Goal: Find specific page/section: Find specific page/section

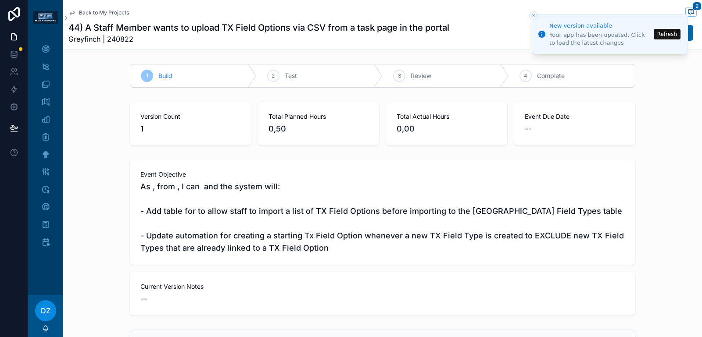
click at [289, 244] on span "As , from , I can and the system will: - Add table for to allow staff to import…" at bounding box center [382, 218] width 484 height 74
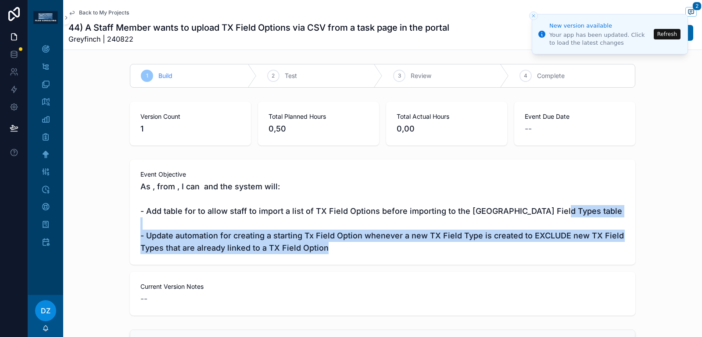
click at [289, 244] on span "As , from , I can and the system will: - Add table for to allow staff to import…" at bounding box center [382, 218] width 484 height 74
click at [296, 245] on span "As , from , I can and the system will: - Add table for to allow staff to import…" at bounding box center [382, 218] width 484 height 74
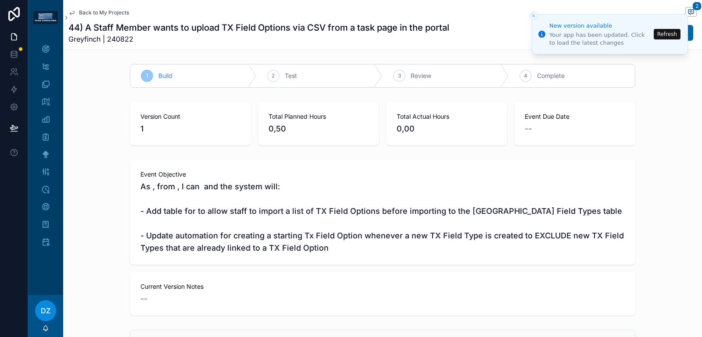
click at [317, 243] on span "As , from , I can and the system will: - Add table for to allow staff to import…" at bounding box center [382, 218] width 484 height 74
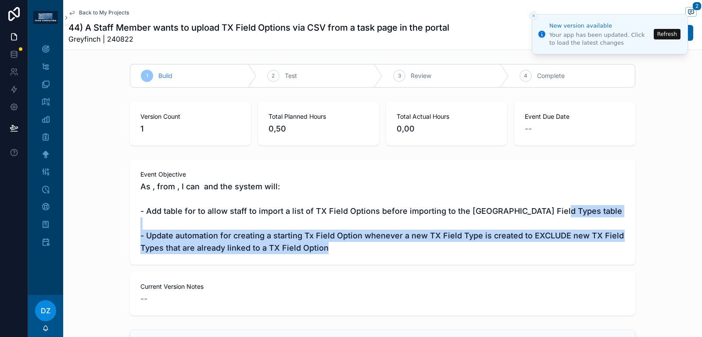
click at [317, 243] on span "As , from , I can and the system will: - Add table for to allow staff to import…" at bounding box center [382, 218] width 484 height 74
click at [328, 243] on span "As , from , I can and the system will: - Add table for to allow staff to import…" at bounding box center [382, 218] width 484 height 74
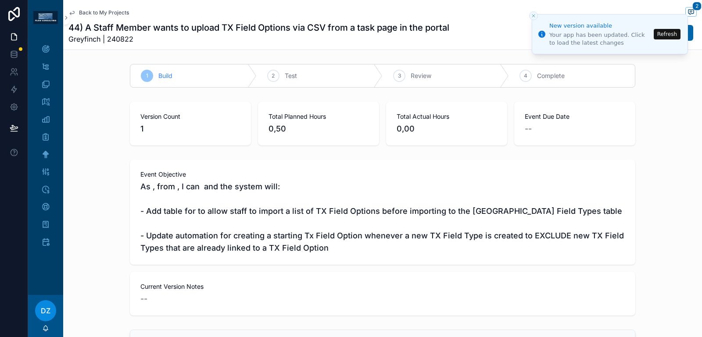
click at [279, 239] on span "As , from , I can and the system will: - Add table for to allow staff to import…" at bounding box center [382, 218] width 484 height 74
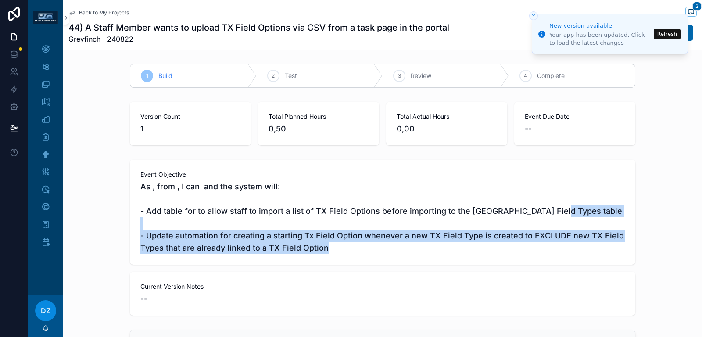
click at [279, 239] on span "As , from , I can and the system will: - Add table for to allow staff to import…" at bounding box center [382, 218] width 484 height 74
click at [281, 239] on span "As , from , I can and the system will: - Add table for to allow staff to import…" at bounding box center [382, 218] width 484 height 74
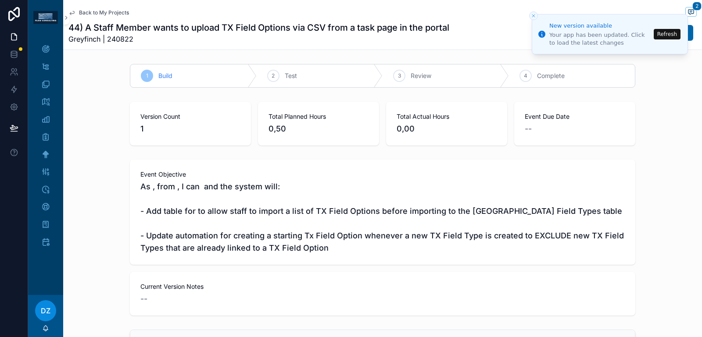
click at [98, 15] on span "Back to My Projects" at bounding box center [104, 12] width 50 height 7
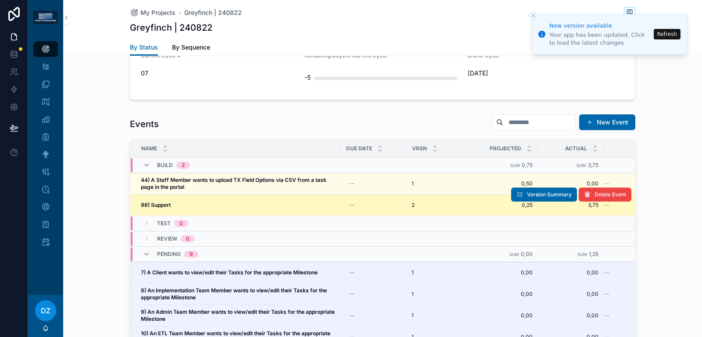
click at [230, 204] on div "98) Support 98) Support" at bounding box center [238, 205] width 194 height 7
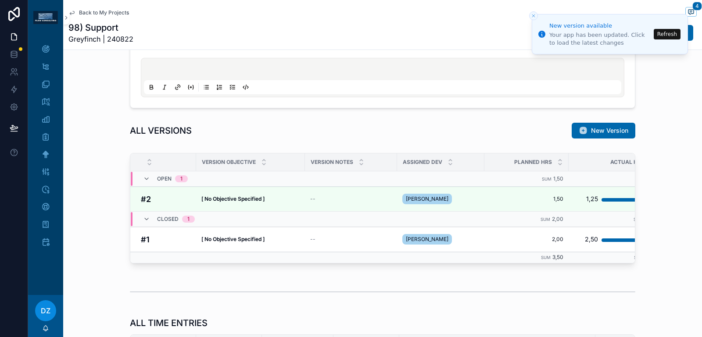
scroll to position [667, 0]
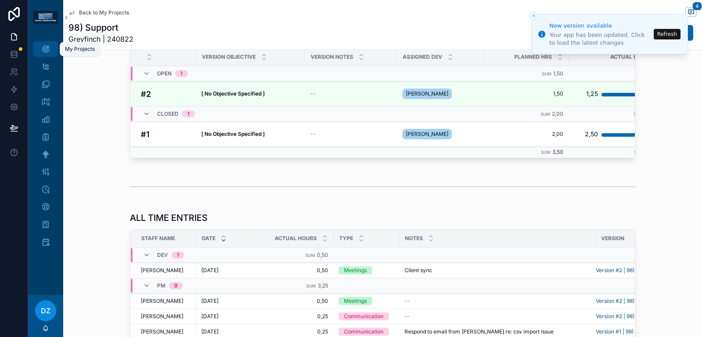
click at [49, 54] on div "My Projects" at bounding box center [46, 49] width 14 height 14
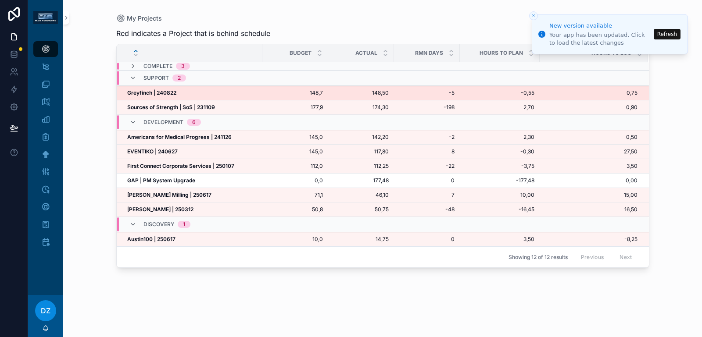
click at [142, 95] on strong "Greyfinch | 240822" at bounding box center [151, 92] width 49 height 7
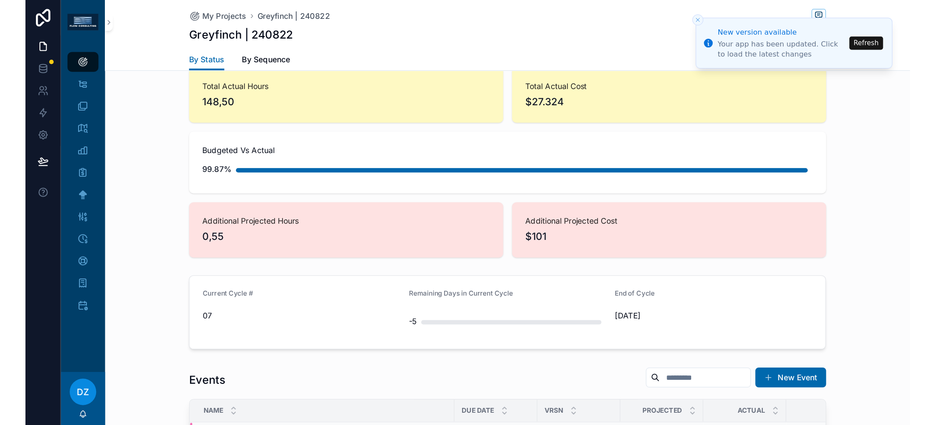
scroll to position [338, 0]
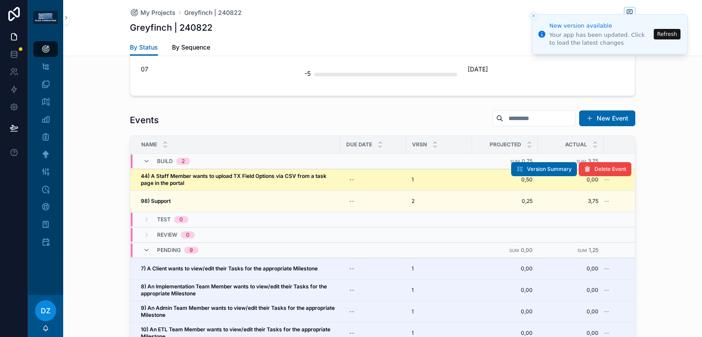
click at [262, 175] on strong "44) A Staff Member wants to upload TX Field Options via CSV from a task page in…" at bounding box center [234, 180] width 187 height 14
